Goal: Navigation & Orientation: Find specific page/section

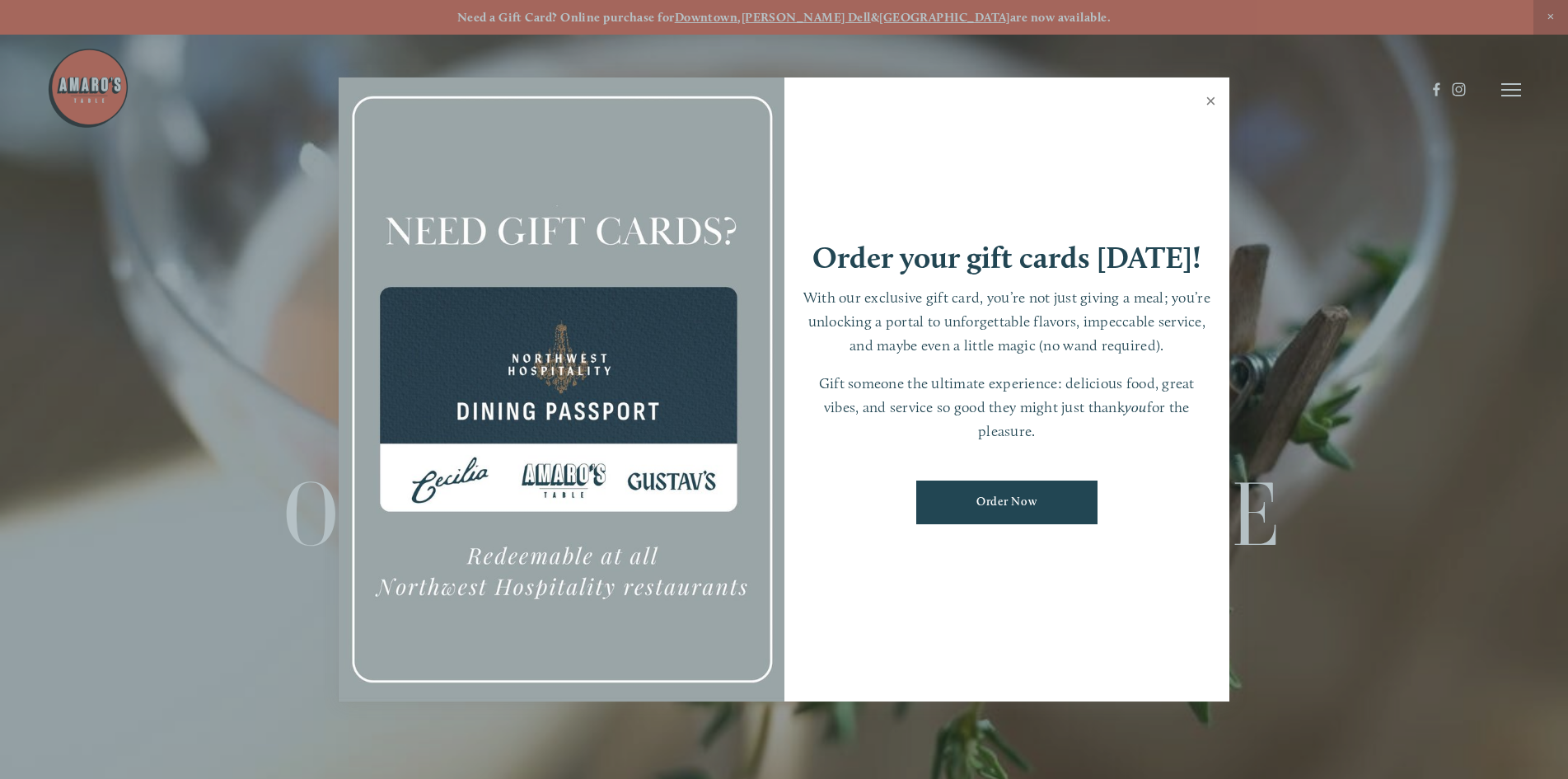
click at [1217, 94] on link "Close" at bounding box center [1210, 103] width 32 height 46
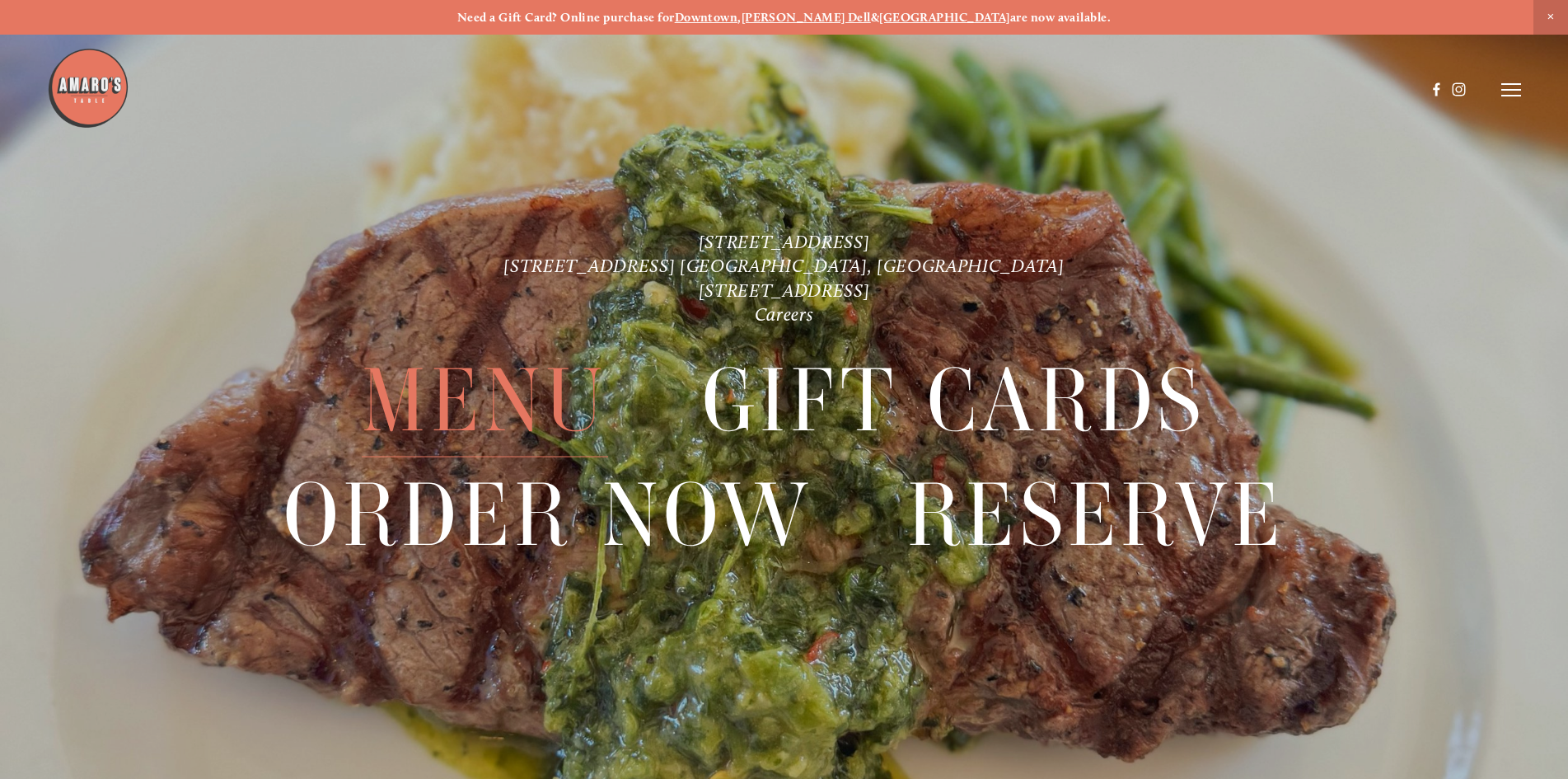
click at [481, 395] on span "Menu" at bounding box center [484, 401] width 245 height 114
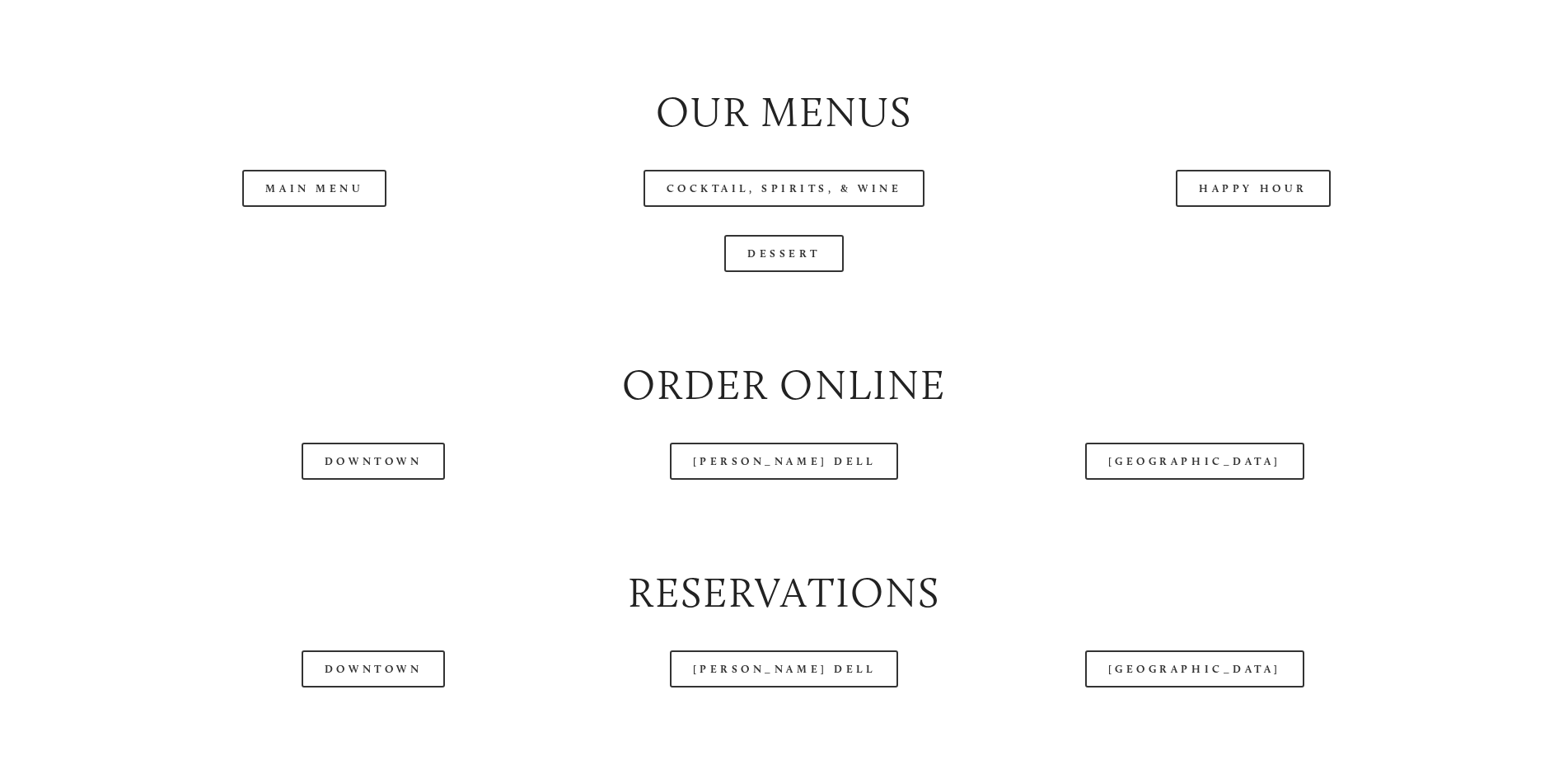
scroll to position [1897, 0]
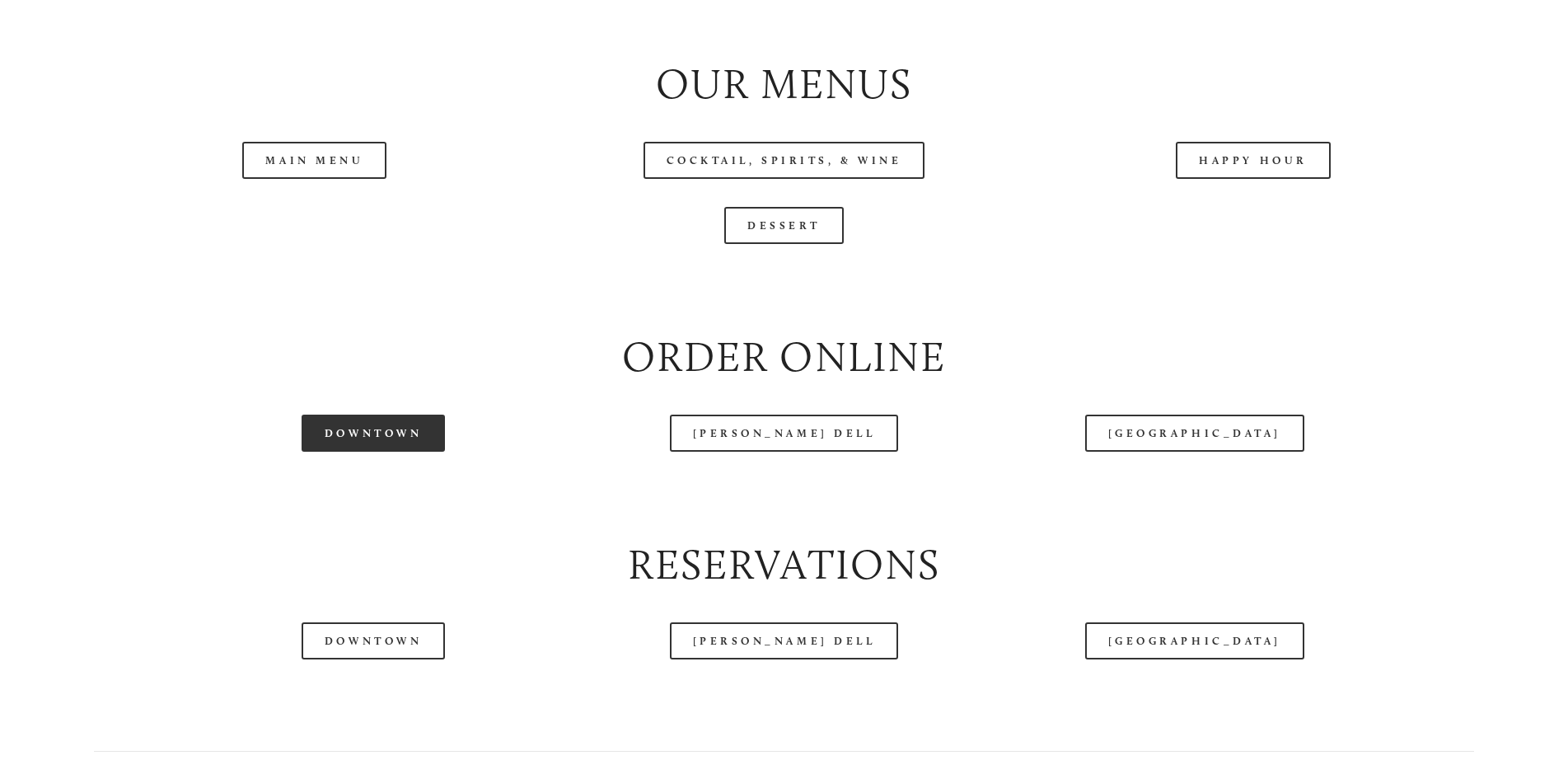
click at [360, 452] on link "Downtown" at bounding box center [373, 433] width 144 height 38
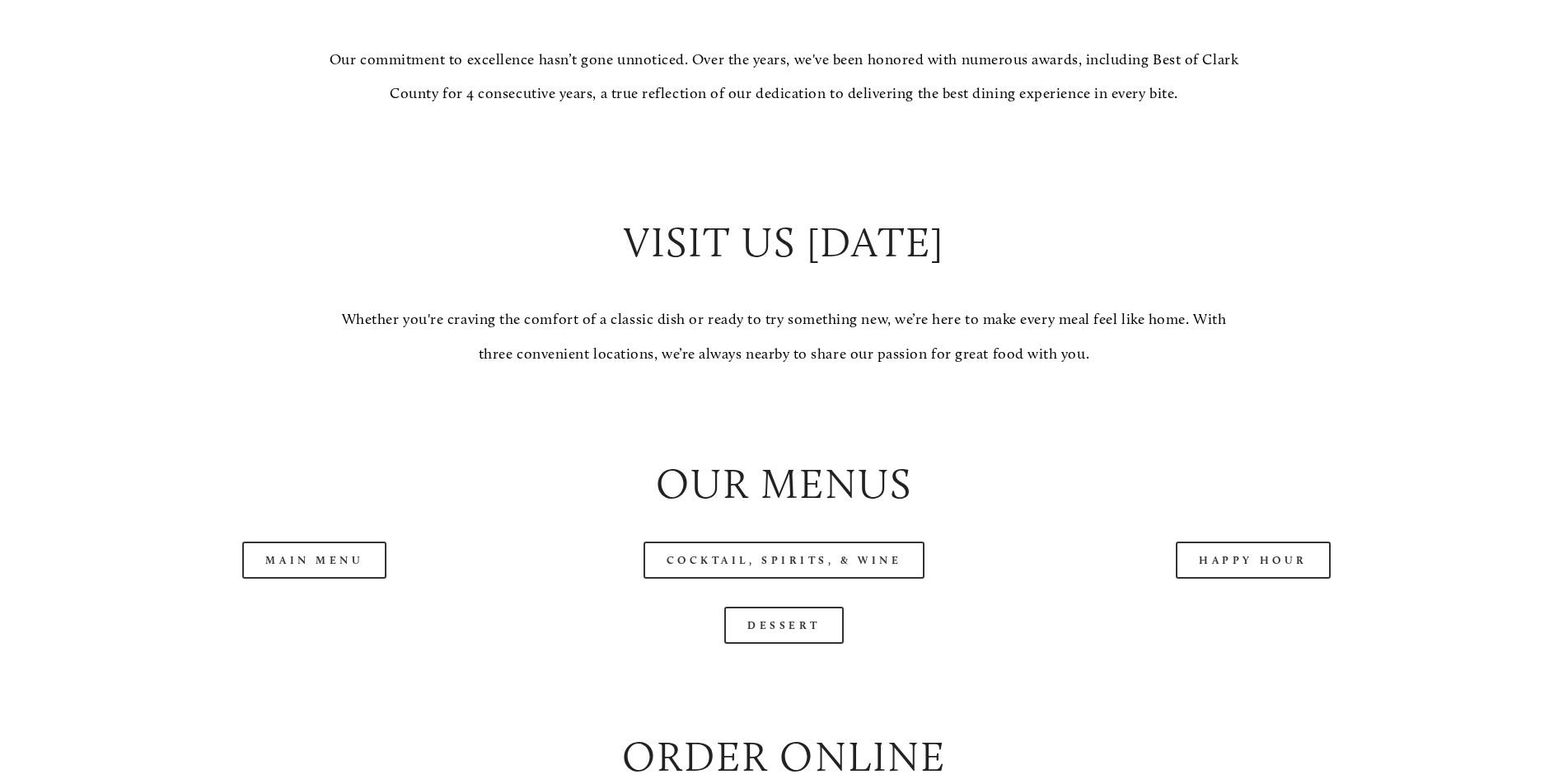
scroll to position [1650, 0]
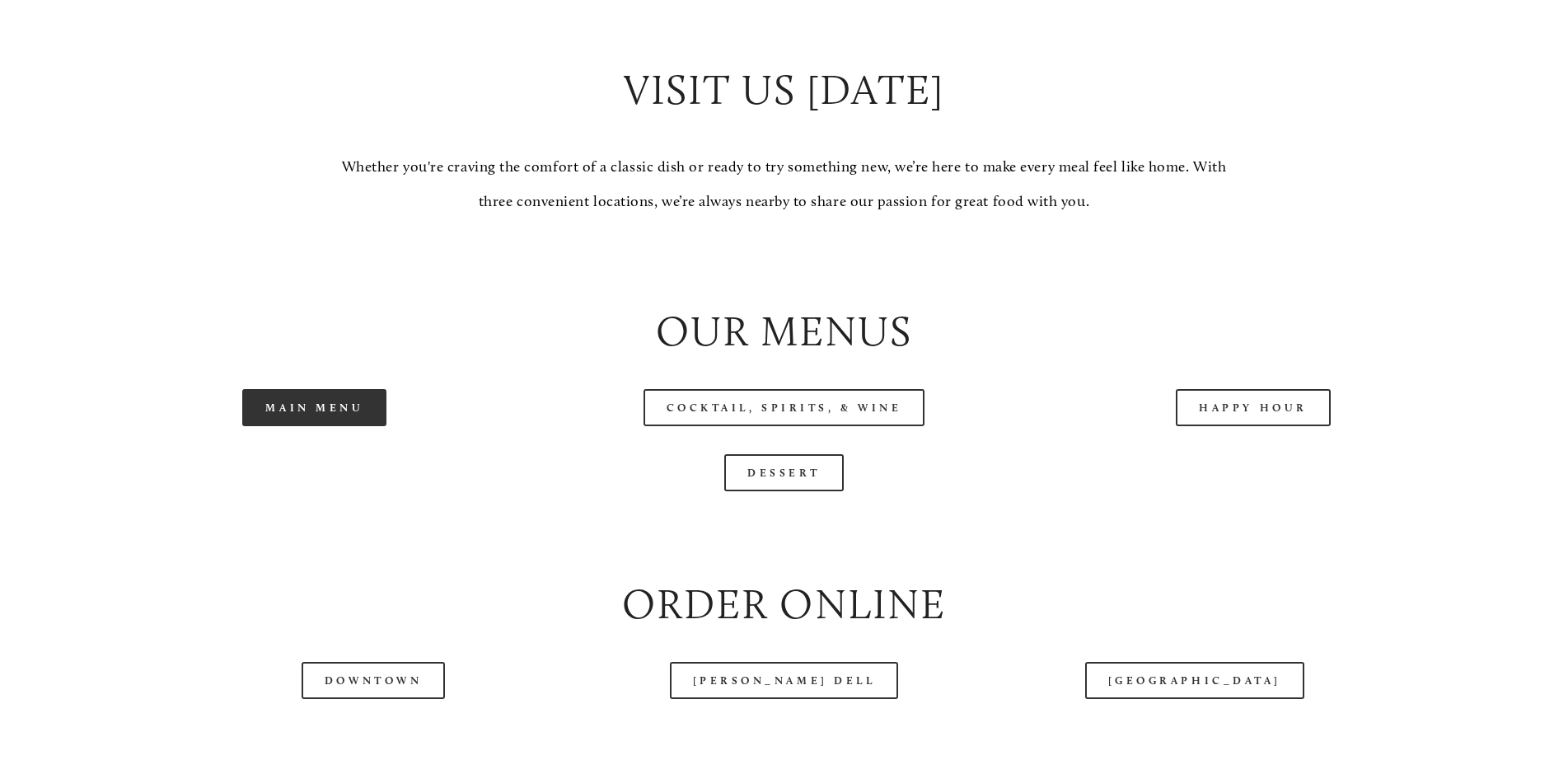
click at [312, 427] on link "Main Menu" at bounding box center [315, 407] width 145 height 38
